Goal: Information Seeking & Learning: Find specific fact

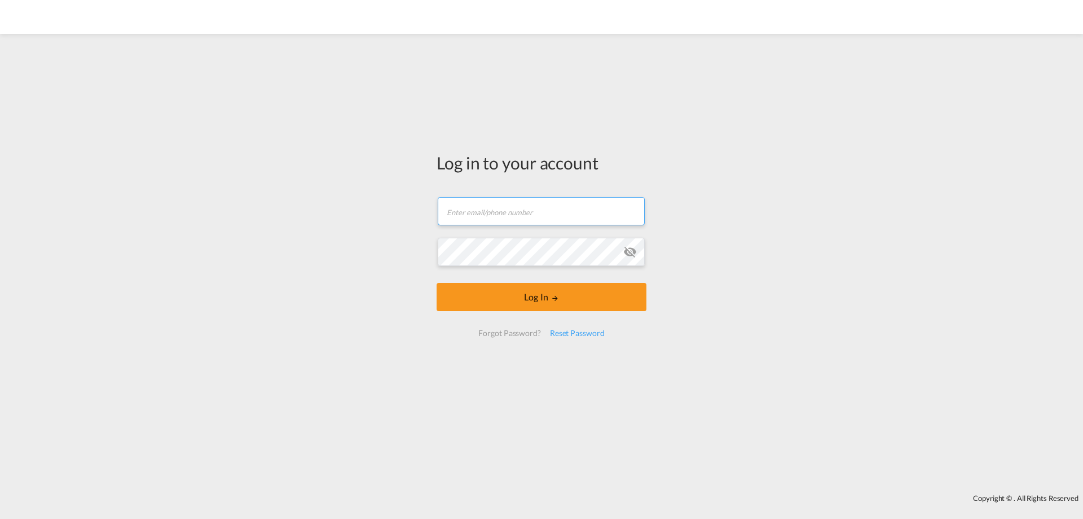
type input "[EMAIL_ADDRESS][DOMAIN_NAME]"
click at [579, 292] on button "Log In" at bounding box center [542, 297] width 210 height 28
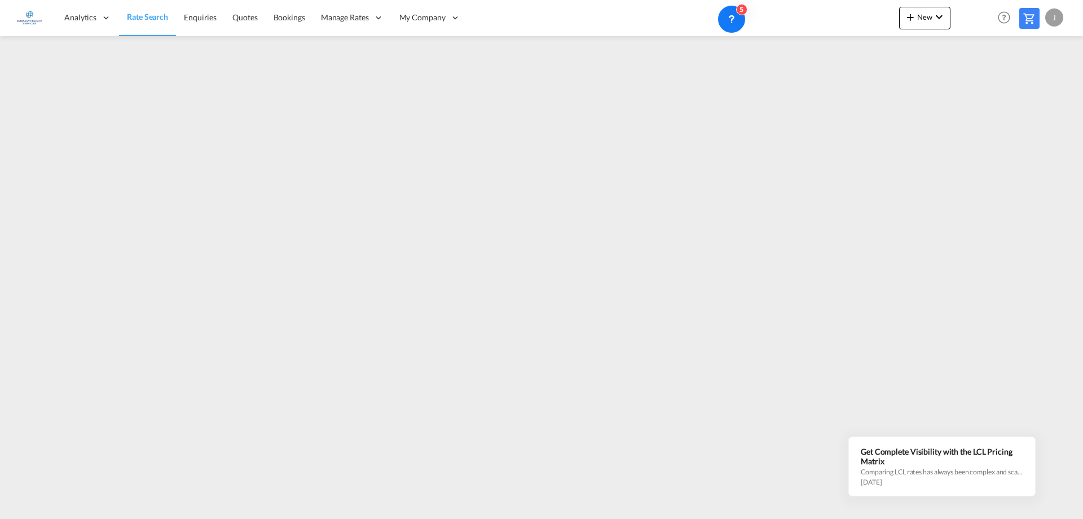
click at [137, 20] on span "Rate Search" at bounding box center [147, 17] width 41 height 10
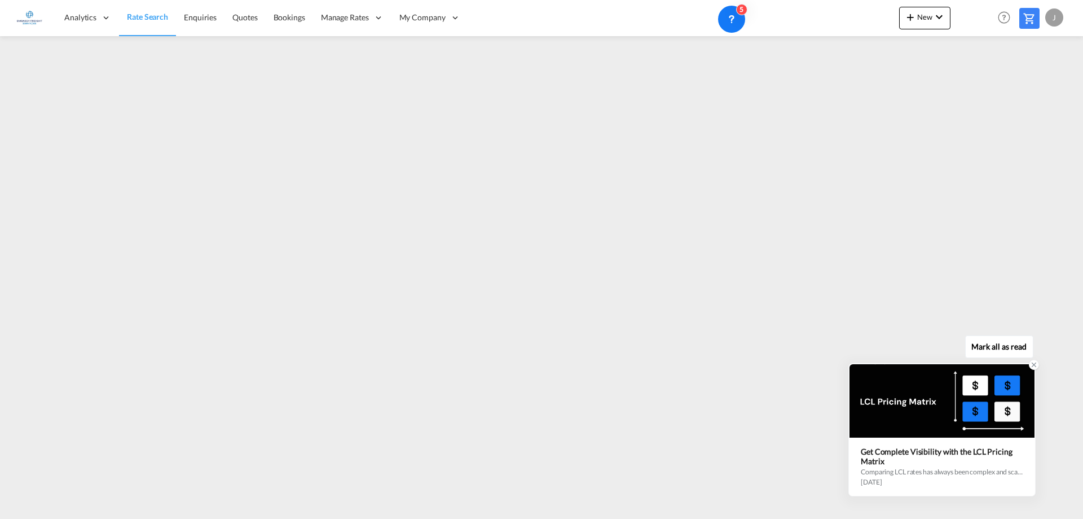
click at [1032, 365] on icon at bounding box center [1034, 365] width 8 height 8
